Goal: Navigation & Orientation: Find specific page/section

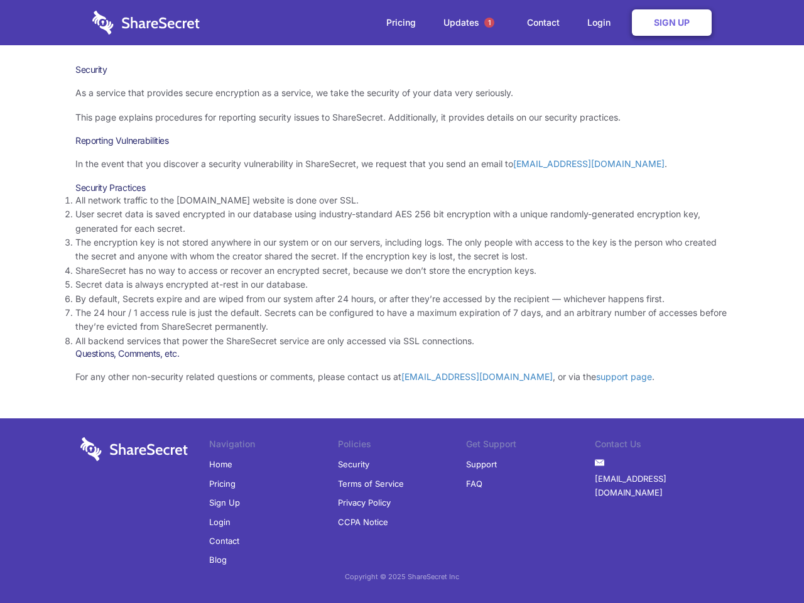
click at [402, 302] on li "By default, Secrets expire and are wiped from our system after 24 hours, or aft…" at bounding box center [401, 299] width 653 height 14
click at [489, 23] on span "1" at bounding box center [489, 23] width 10 height 10
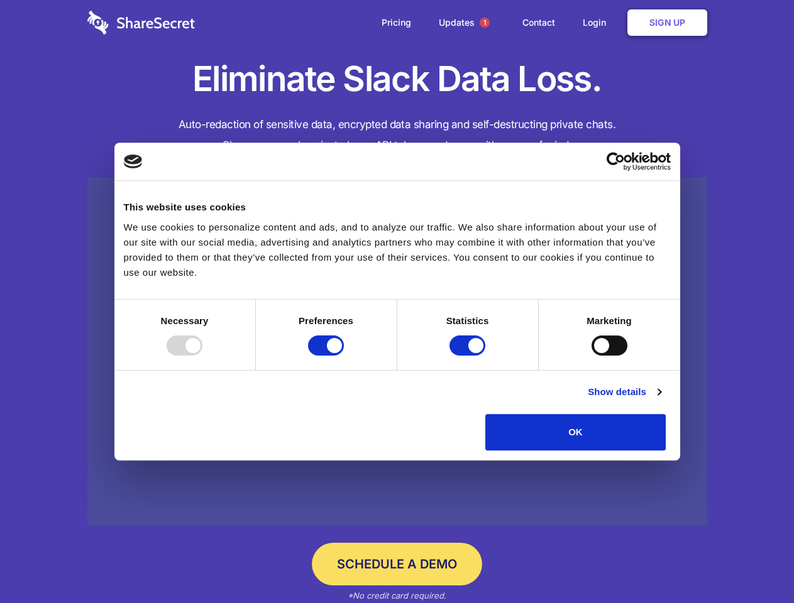
click at [202, 356] on div at bounding box center [184, 346] width 36 height 20
click at [344, 356] on input "Preferences" at bounding box center [326, 346] width 36 height 20
checkbox input "false"
click at [469, 356] on input "Statistics" at bounding box center [467, 346] width 36 height 20
checkbox input "false"
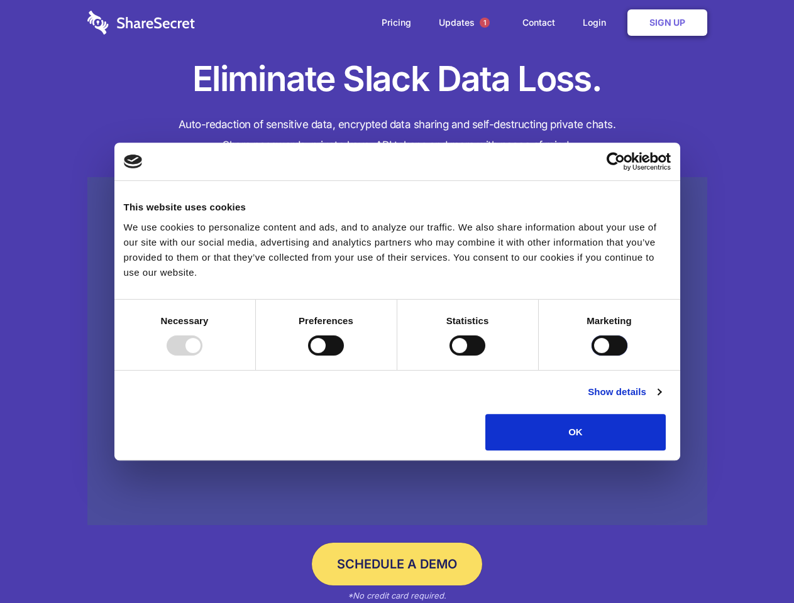
click at [591, 356] on input "Marketing" at bounding box center [609, 346] width 36 height 20
checkbox input "true"
